Goal: Task Accomplishment & Management: Use online tool/utility

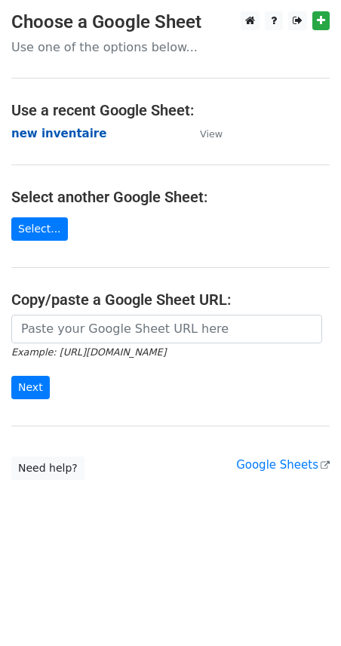
click at [66, 140] on strong "new inventaire" at bounding box center [58, 134] width 95 height 14
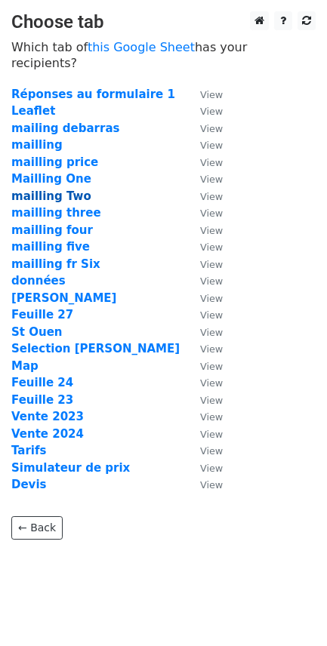
click at [65, 189] on strong "mailling Two" at bounding box center [51, 196] width 80 height 14
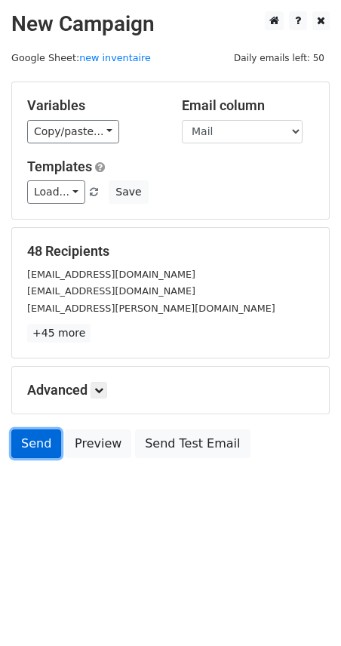
click at [28, 450] on link "Send" at bounding box center [36, 444] width 50 height 29
